Goal: Task Accomplishment & Management: Manage account settings

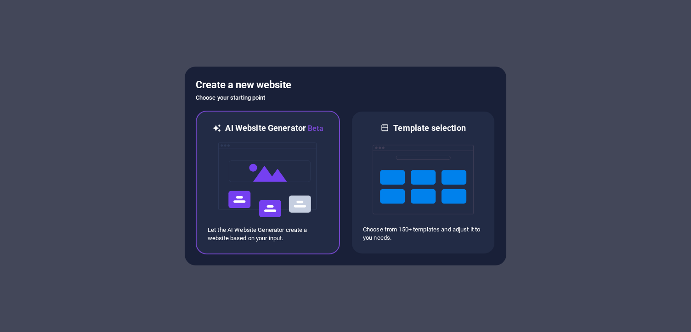
click at [285, 165] on img at bounding box center [267, 180] width 101 height 92
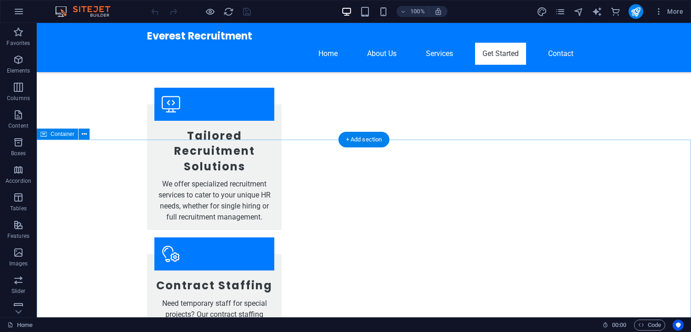
scroll to position [902, 0]
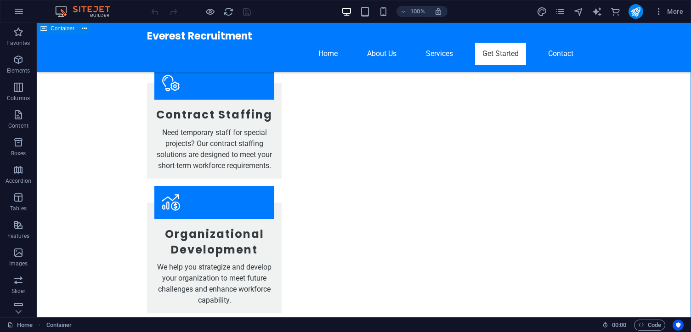
scroll to position [950, 0]
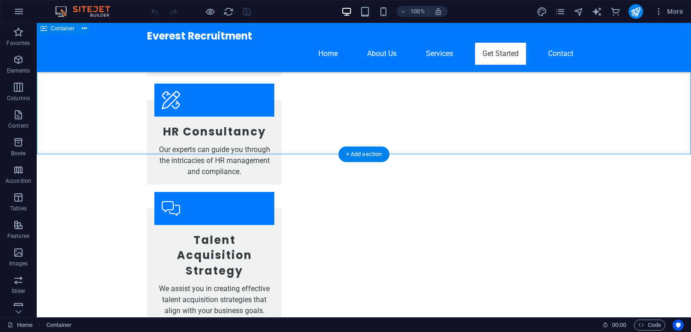
scroll to position [1330, 0]
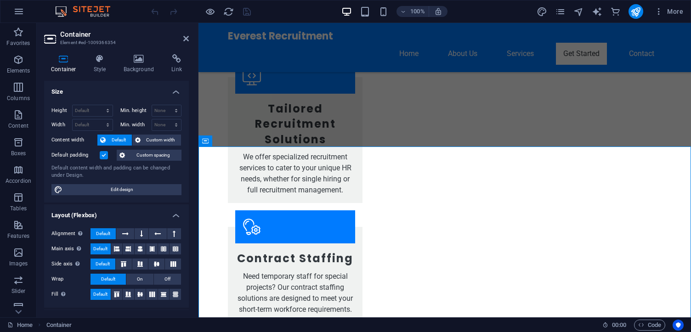
scroll to position [950, 0]
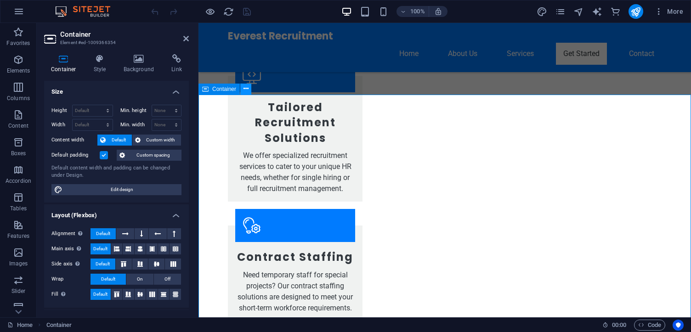
click at [244, 86] on icon at bounding box center [245, 89] width 5 height 10
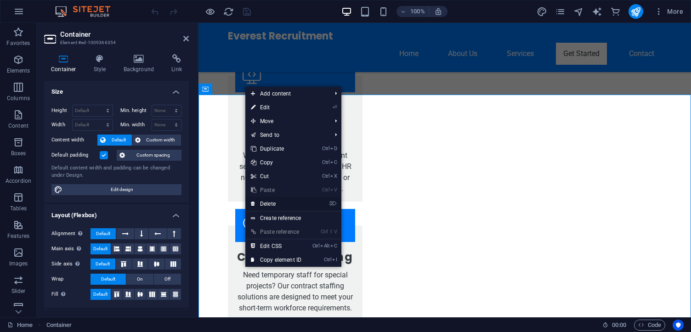
click at [273, 204] on link "⌦ Delete" at bounding box center [276, 204] width 62 height 14
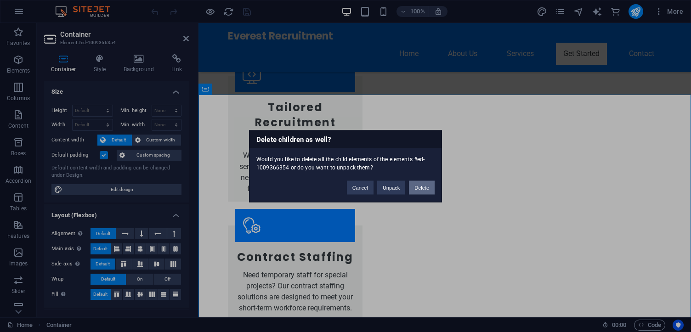
click at [420, 186] on button "Delete" at bounding box center [422, 188] width 26 height 14
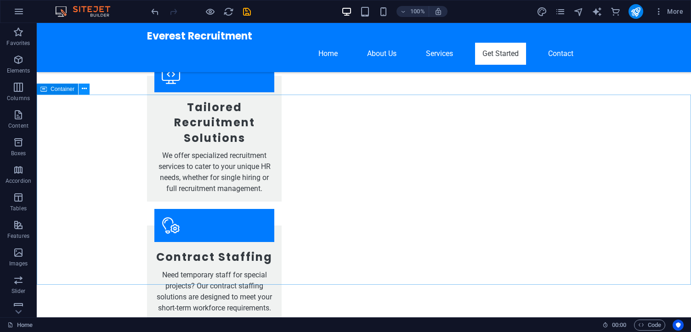
click at [85, 89] on icon at bounding box center [84, 89] width 5 height 10
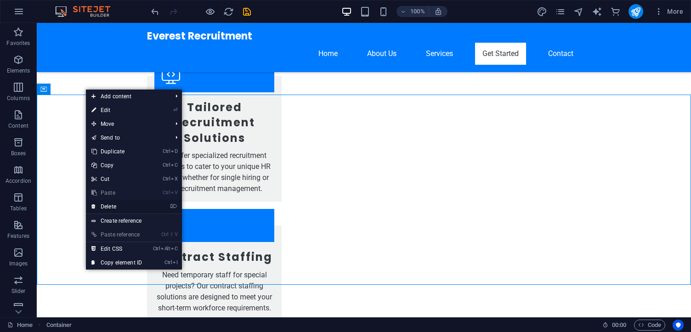
click at [121, 206] on link "⌦ Delete" at bounding box center [117, 207] width 62 height 14
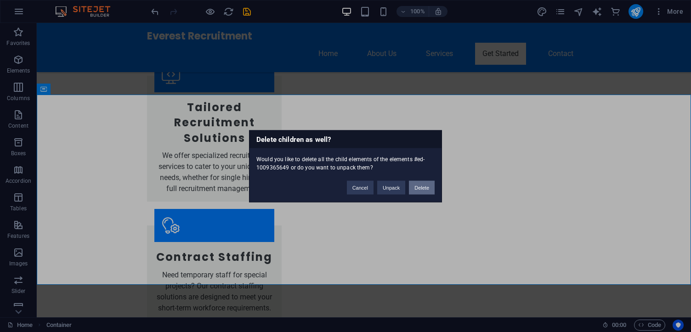
click at [418, 186] on button "Delete" at bounding box center [422, 188] width 26 height 14
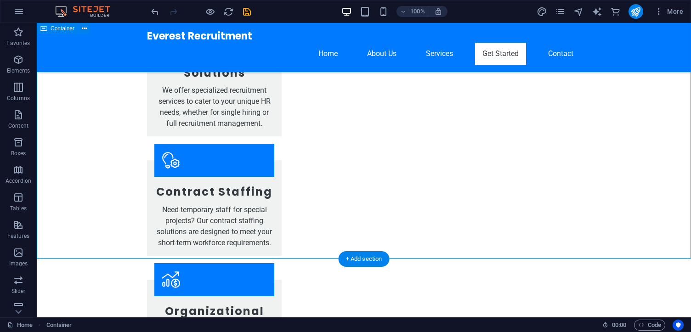
scroll to position [997, 0]
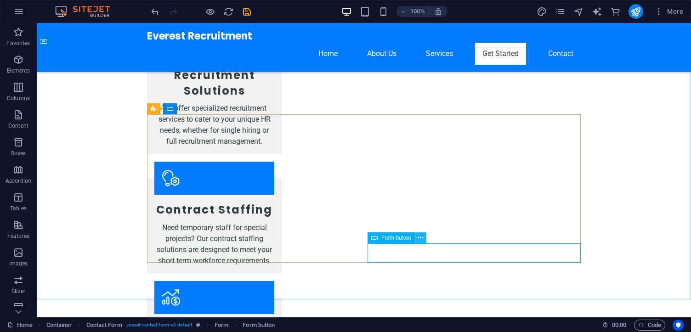
click at [420, 235] on icon at bounding box center [420, 238] width 5 height 10
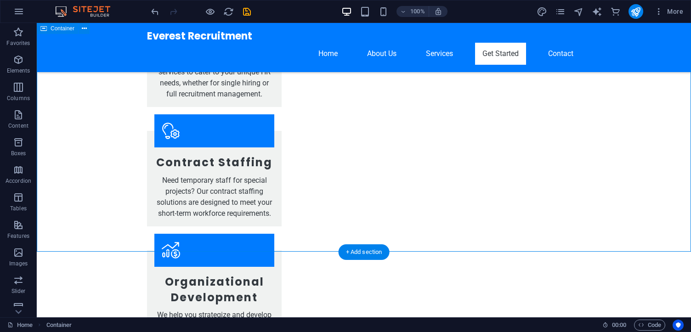
scroll to position [1044, 0]
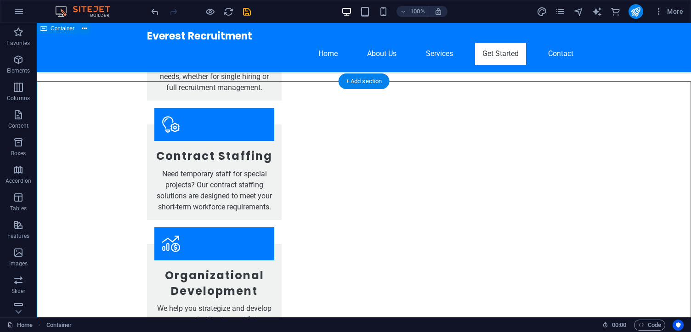
scroll to position [963, 0]
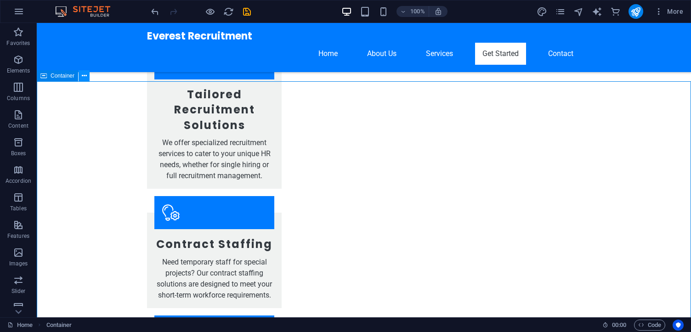
click at [83, 76] on icon at bounding box center [84, 76] width 5 height 10
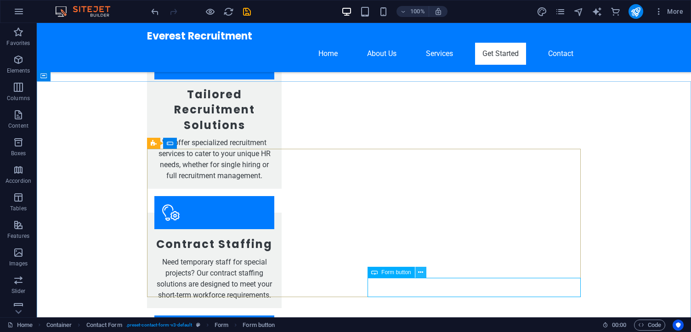
click at [422, 271] on icon at bounding box center [420, 273] width 5 height 10
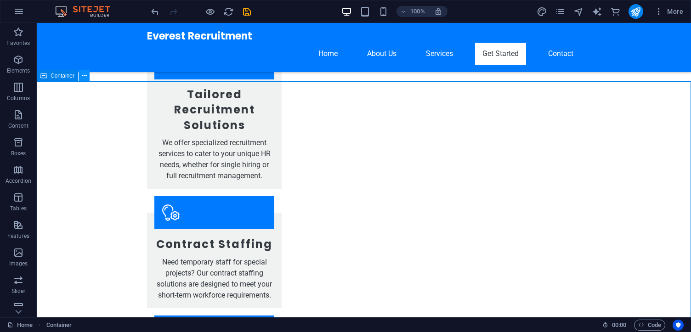
click at [84, 74] on icon at bounding box center [84, 76] width 5 height 10
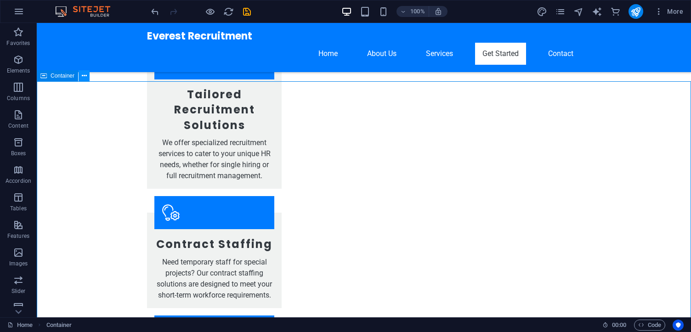
click at [82, 75] on icon at bounding box center [84, 76] width 5 height 10
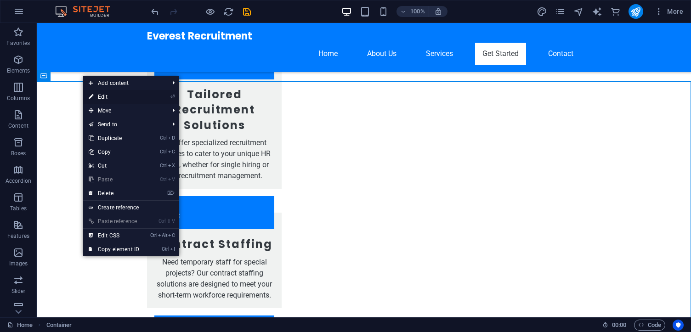
click at [109, 96] on link "⏎ Edit" at bounding box center [114, 97] width 62 height 14
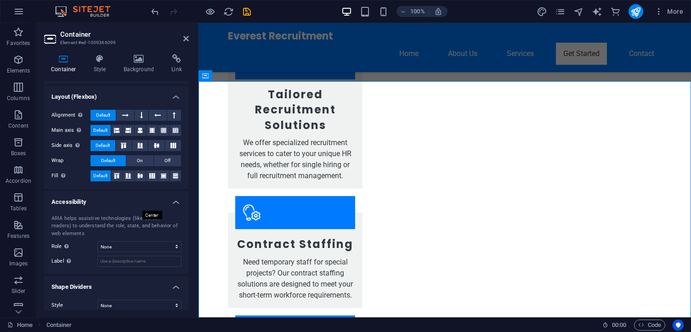
scroll to position [126, 0]
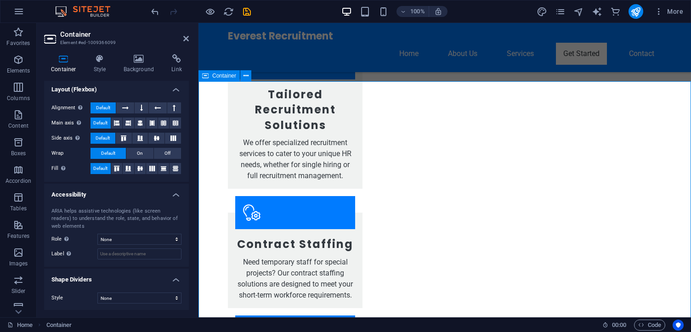
click at [186, 38] on icon at bounding box center [186, 38] width 6 height 7
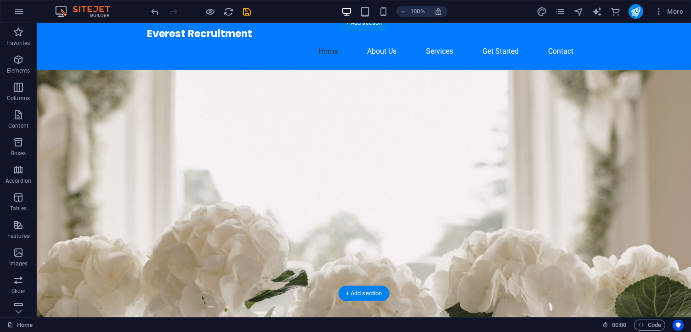
scroll to position [0, 0]
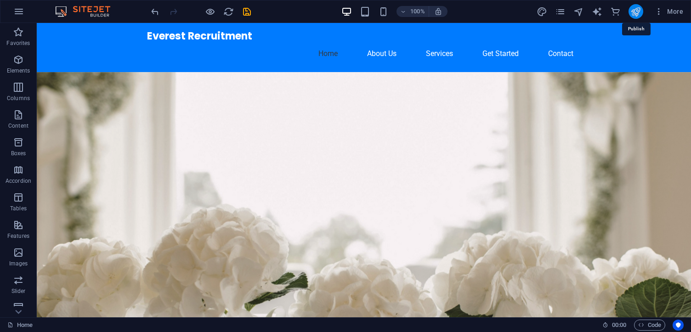
click at [638, 10] on icon "publish" at bounding box center [635, 11] width 11 height 11
checkbox input "false"
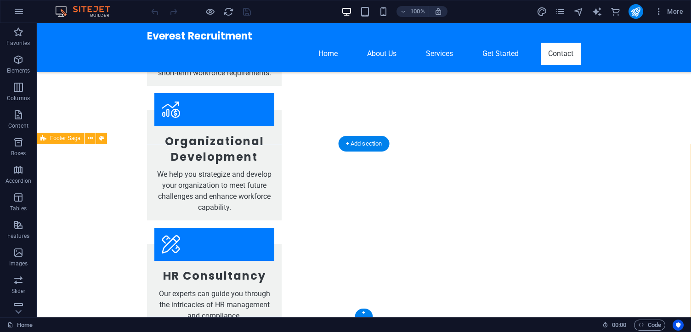
scroll to position [1152, 0]
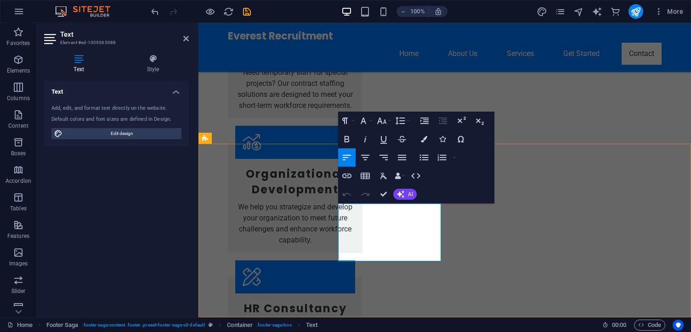
click at [408, 192] on span "AI" at bounding box center [410, 195] width 5 height 6
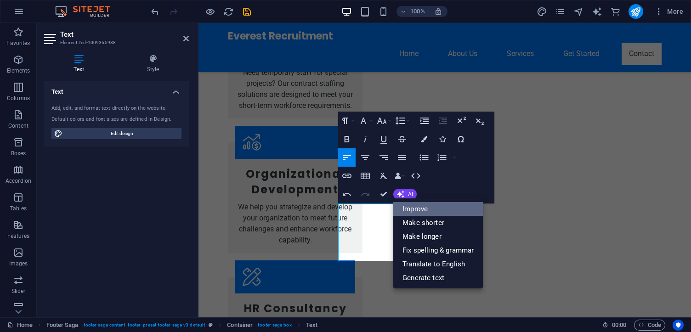
click at [409, 209] on link "Improve" at bounding box center [438, 209] width 90 height 14
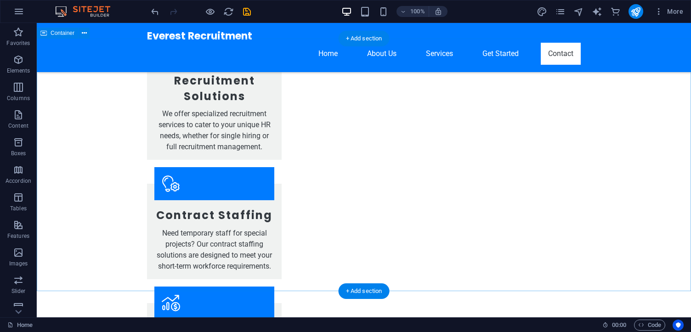
scroll to position [1010, 0]
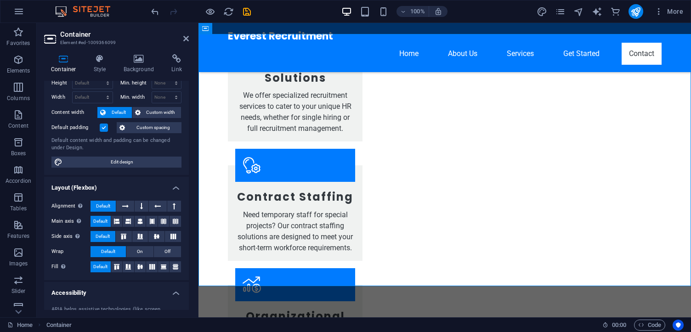
scroll to position [0, 0]
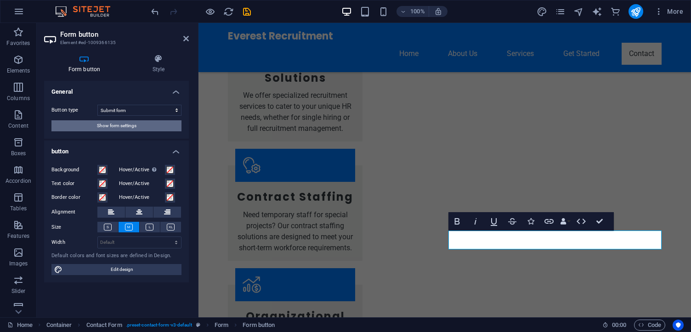
click at [122, 126] on span "Show form settings" at bounding box center [116, 125] width 39 height 11
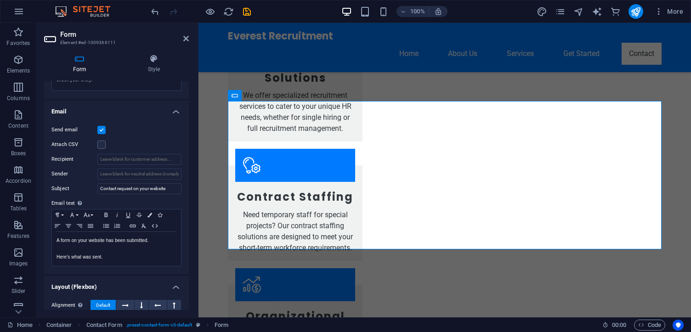
scroll to position [216, 0]
click at [125, 157] on input "Recipient" at bounding box center [139, 158] width 84 height 11
paste input "[EMAIL_ADDRESS][DOMAIN_NAME]"
type input "[EMAIL_ADDRESS][DOMAIN_NAME]"
click at [124, 174] on input "Sender" at bounding box center [139, 173] width 84 height 11
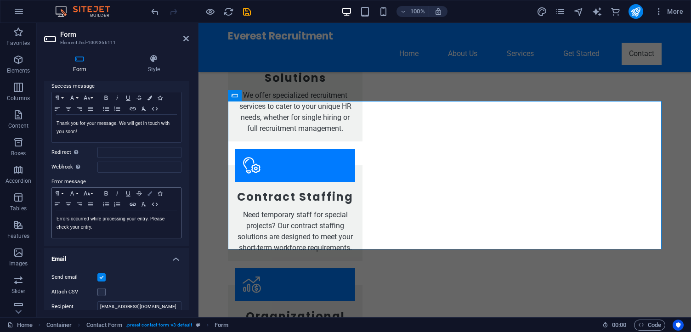
scroll to position [0, 0]
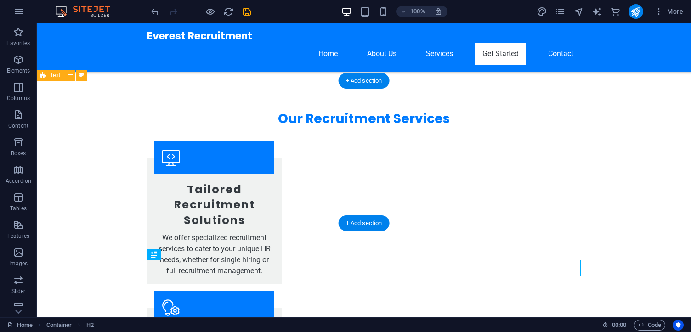
scroll to position [773, 0]
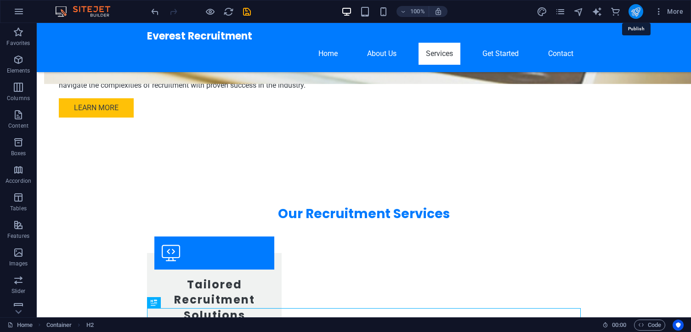
click at [633, 8] on icon "publish" at bounding box center [635, 11] width 11 height 11
checkbox input "false"
